Goal: Navigation & Orientation: Find specific page/section

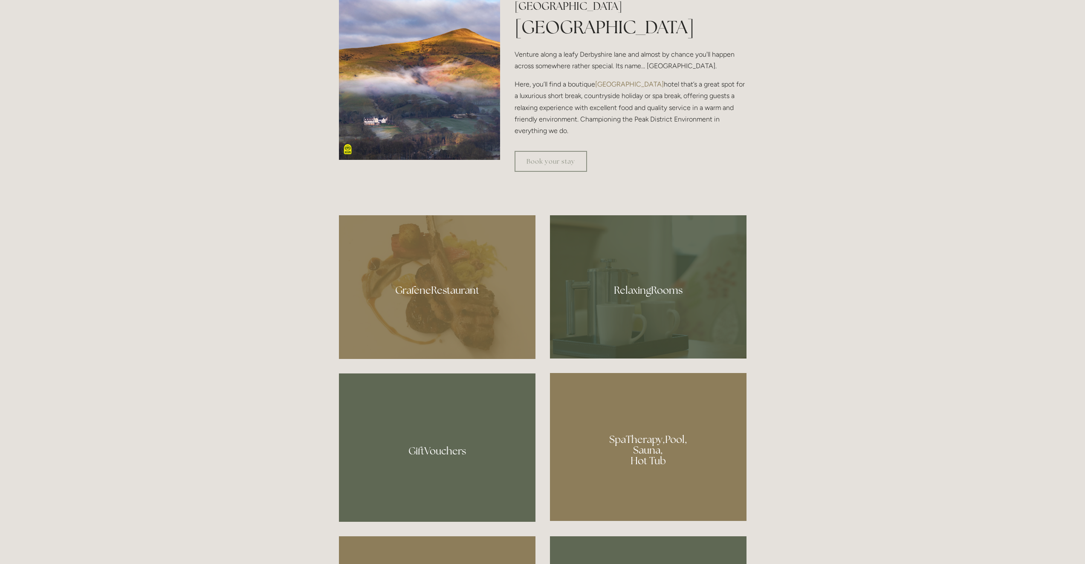
scroll to position [554, 0]
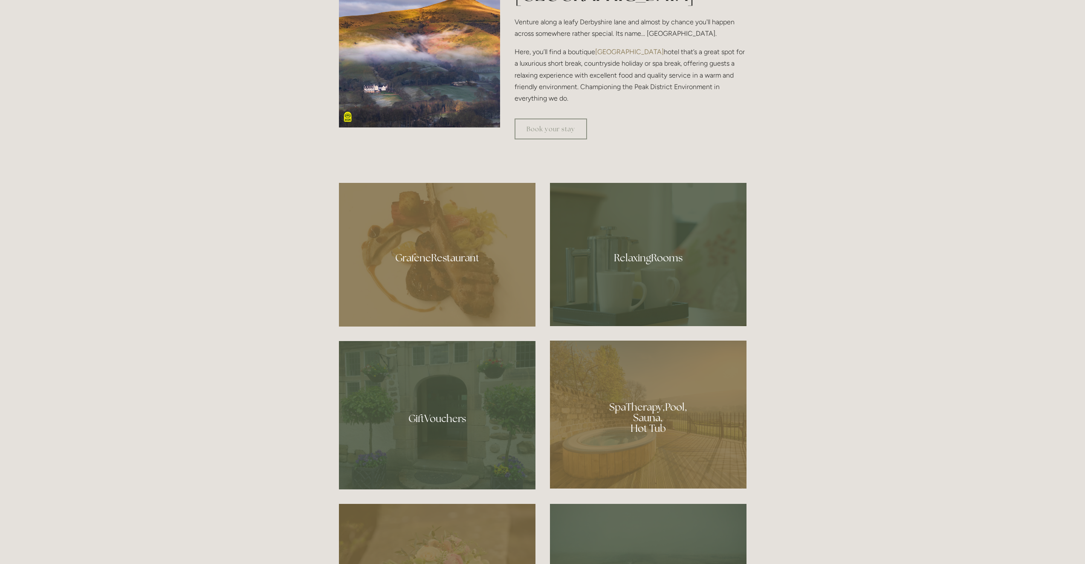
click at [607, 268] on div at bounding box center [648, 254] width 196 height 143
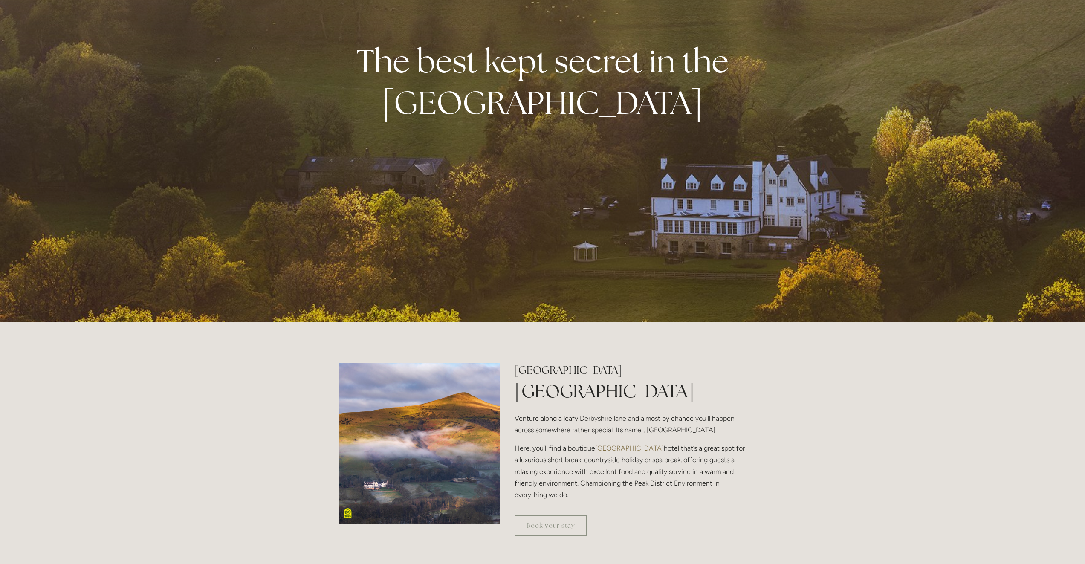
scroll to position [55, 0]
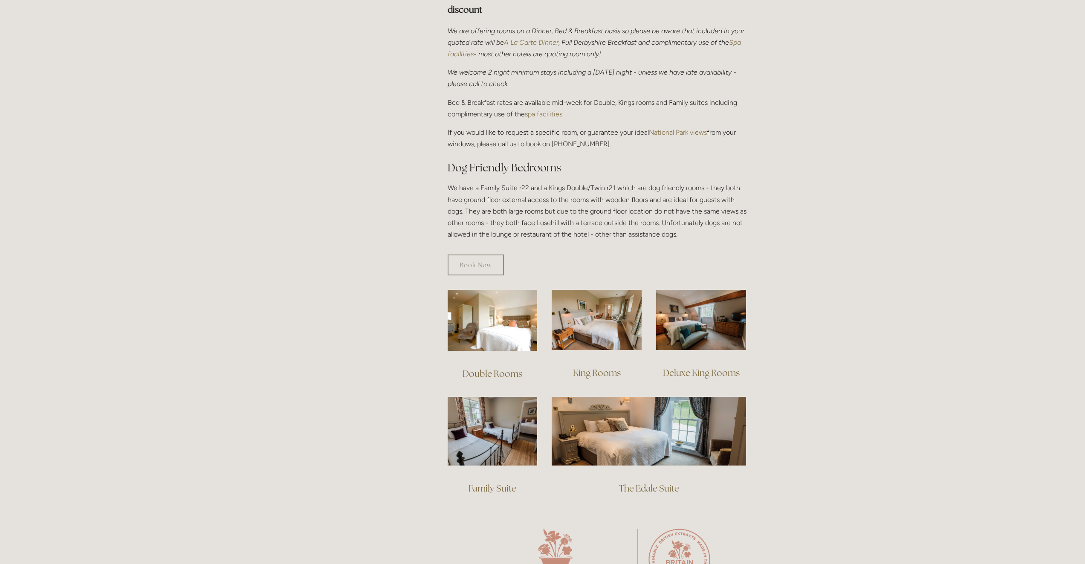
scroll to position [341, 0]
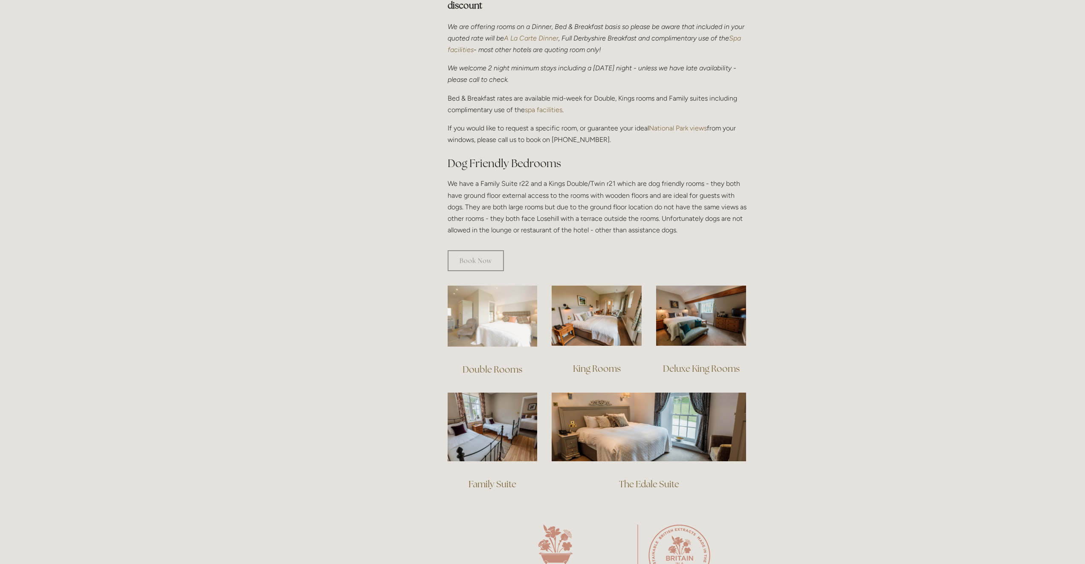
click at [514, 319] on img at bounding box center [492, 316] width 90 height 61
